Goal: Task Accomplishment & Management: Use online tool/utility

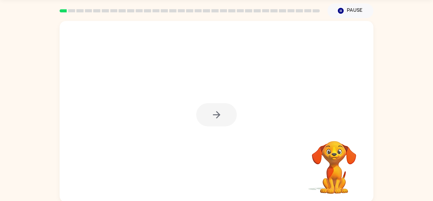
scroll to position [22, 0]
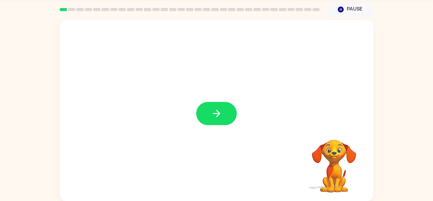
click at [209, 22] on div at bounding box center [217, 110] width 314 height 181
click at [229, 115] on button "button" at bounding box center [216, 113] width 41 height 23
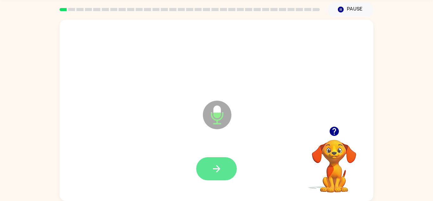
click at [212, 161] on button "button" at bounding box center [216, 168] width 41 height 23
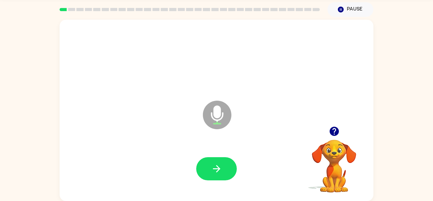
click at [212, 161] on button "button" at bounding box center [216, 168] width 41 height 23
click at [226, 161] on button "button" at bounding box center [216, 168] width 41 height 23
click at [339, 130] on icon "button" at bounding box center [334, 131] width 11 height 11
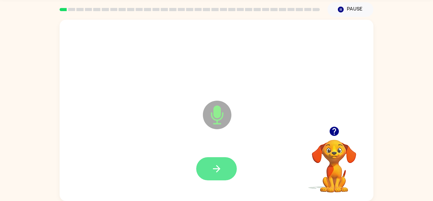
click at [210, 168] on button "button" at bounding box center [216, 168] width 41 height 23
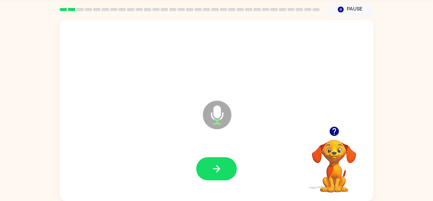
click at [210, 168] on button "button" at bounding box center [216, 168] width 41 height 23
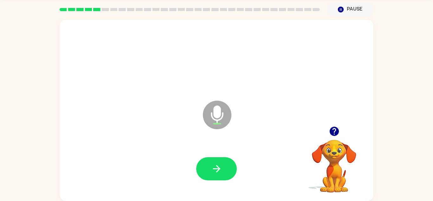
click at [210, 168] on button "button" at bounding box center [216, 168] width 41 height 23
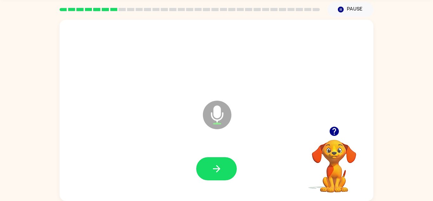
click at [210, 168] on button "button" at bounding box center [216, 168] width 41 height 23
click at [336, 128] on icon "button" at bounding box center [334, 131] width 9 height 9
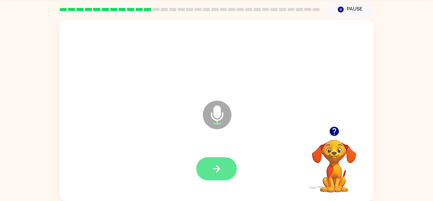
click at [216, 166] on icon "button" at bounding box center [216, 168] width 11 height 11
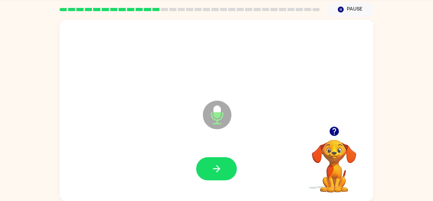
click at [216, 166] on icon "button" at bounding box center [216, 168] width 11 height 11
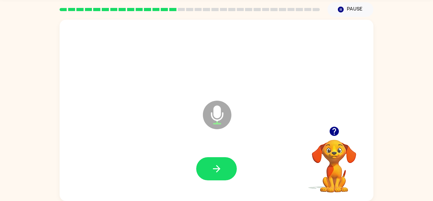
click at [216, 166] on icon "button" at bounding box center [216, 168] width 11 height 11
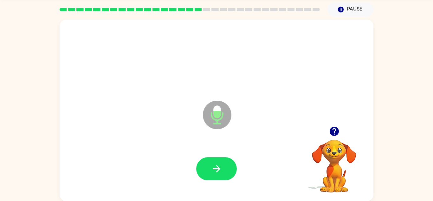
click at [216, 166] on icon "button" at bounding box center [216, 168] width 11 height 11
click at [330, 133] on icon "button" at bounding box center [334, 131] width 9 height 9
click at [335, 134] on icon "button" at bounding box center [334, 131] width 9 height 9
click at [332, 133] on icon "button" at bounding box center [334, 131] width 9 height 9
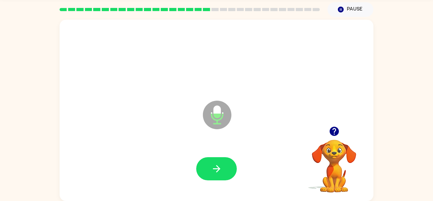
click at [215, 165] on icon "button" at bounding box center [216, 168] width 11 height 11
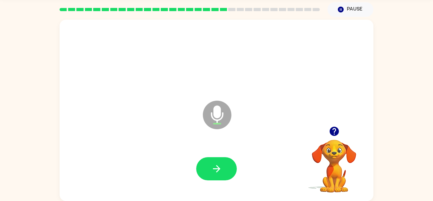
click at [215, 165] on icon "button" at bounding box center [216, 168] width 11 height 11
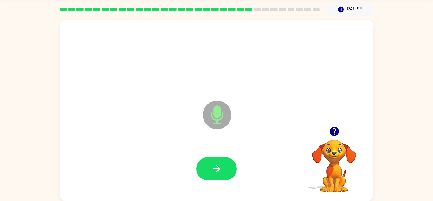
click at [215, 165] on icon "button" at bounding box center [216, 168] width 11 height 11
click at [327, 134] on button "button" at bounding box center [334, 131] width 16 height 16
click at [216, 165] on icon "button" at bounding box center [216, 168] width 11 height 11
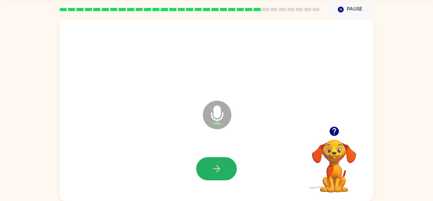
click at [216, 165] on icon "button" at bounding box center [216, 168] width 11 height 11
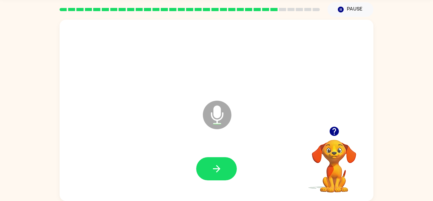
click at [216, 165] on icon "button" at bounding box center [216, 168] width 11 height 11
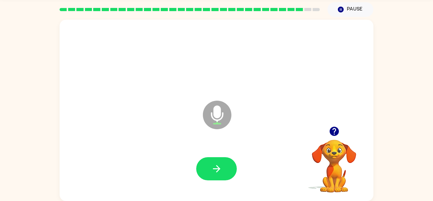
click at [216, 165] on icon "button" at bounding box center [216, 168] width 11 height 11
click at [335, 133] on icon "button" at bounding box center [334, 131] width 9 height 9
click at [219, 168] on icon "button" at bounding box center [216, 168] width 7 height 7
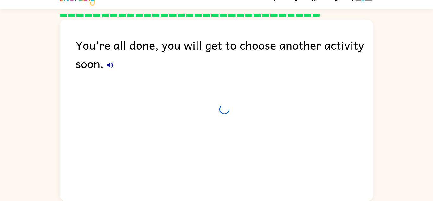
scroll to position [11, 0]
